Goal: Find specific page/section: Find specific page/section

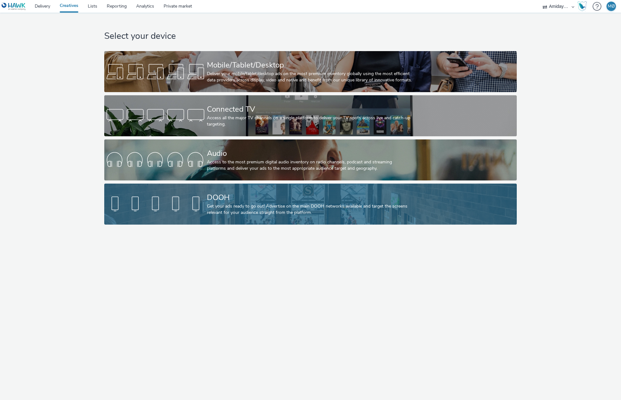
click at [262, 188] on div "DOOH Get your ads ready to go out! Advertise on the main DOOH networks availabl…" at bounding box center [309, 204] width 205 height 41
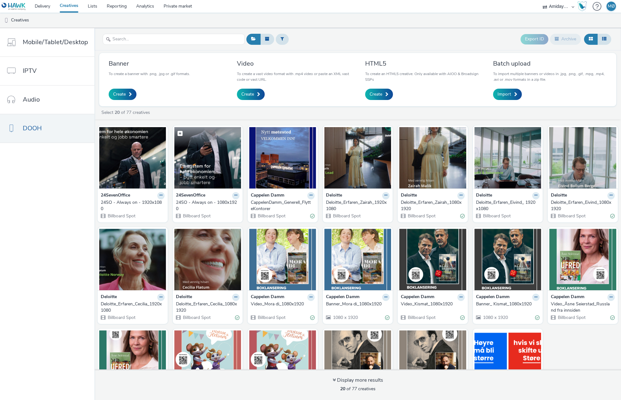
click at [203, 171] on img at bounding box center [207, 158] width 67 height 62
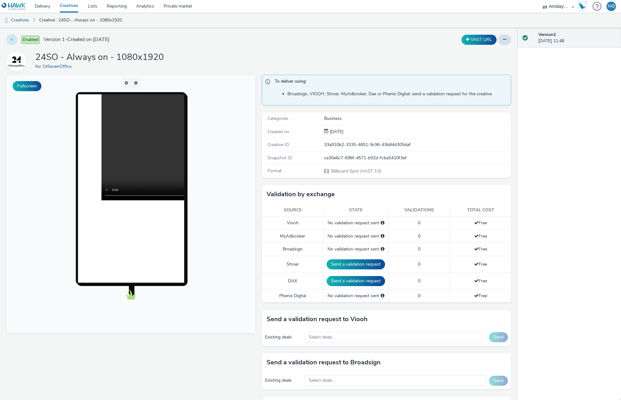
click at [12, 41] on icon at bounding box center [12, 39] width 2 height 4
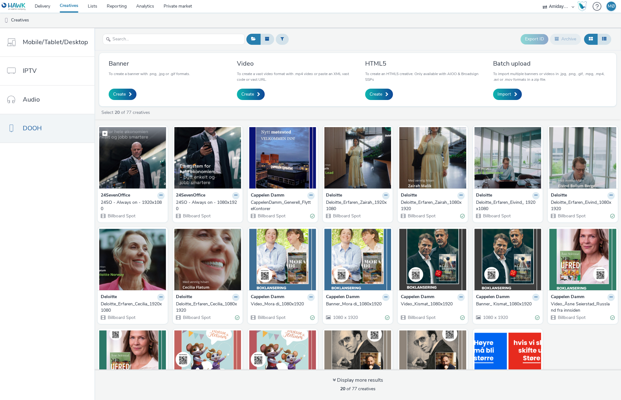
click at [142, 171] on img at bounding box center [132, 158] width 67 height 62
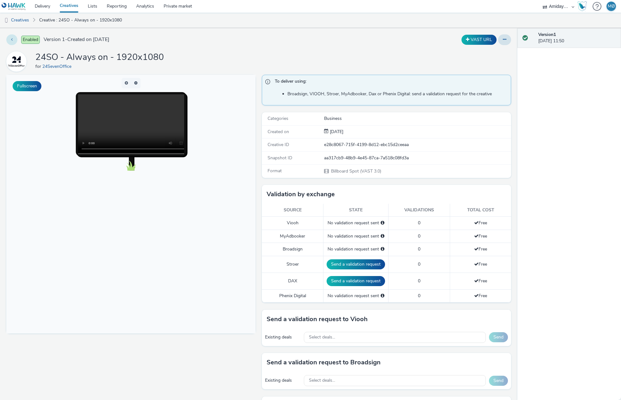
click at [13, 41] on button at bounding box center [11, 39] width 11 height 11
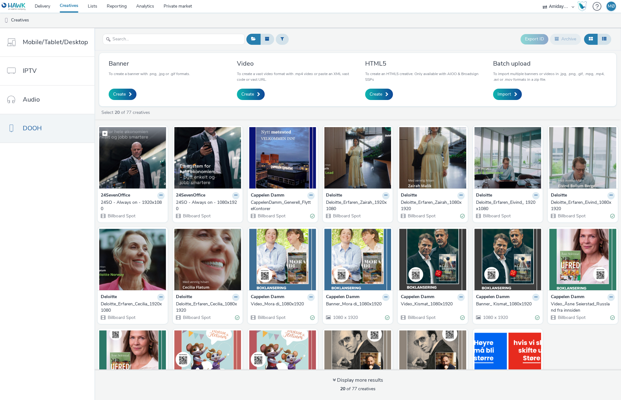
click at [144, 169] on img at bounding box center [132, 158] width 67 height 62
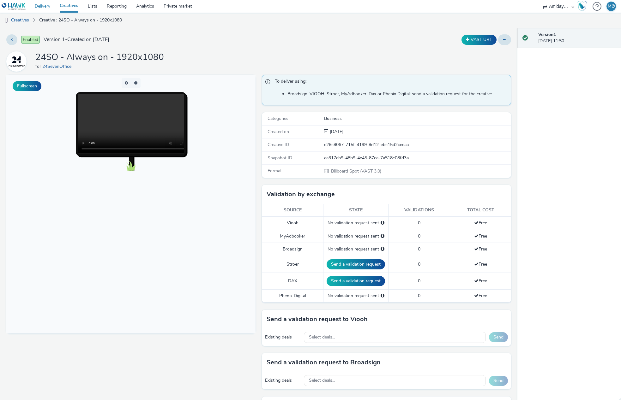
click at [40, 9] on link "Delivery" at bounding box center [42, 6] width 25 height 13
